Goal: Check status: Check status

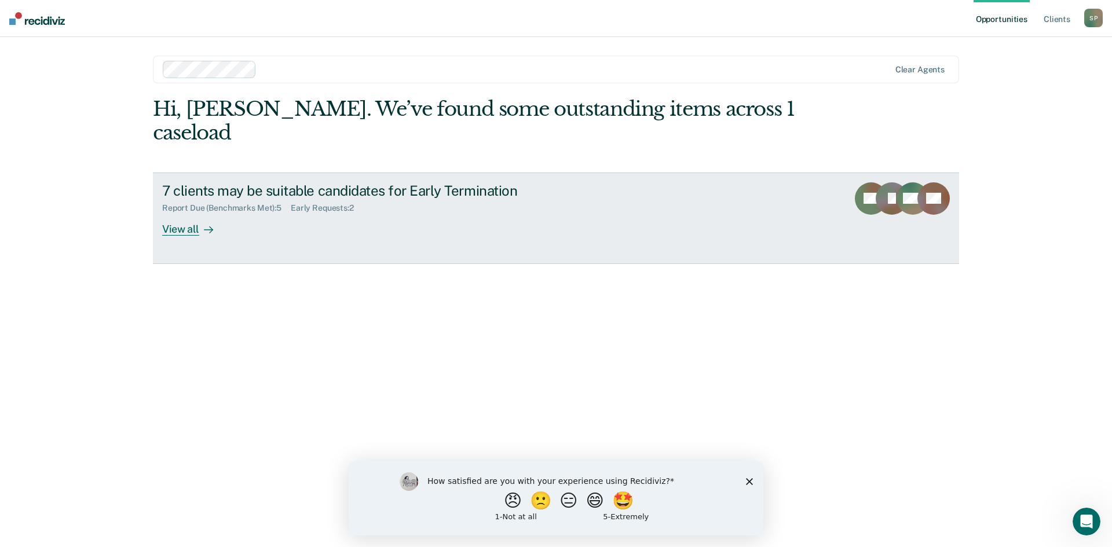
click at [334, 199] on div "Report Due (Benchmarks Met) : 5 Early Requests : 2" at bounding box center [365, 206] width 407 height 14
